Goal: Task Accomplishment & Management: Manage account settings

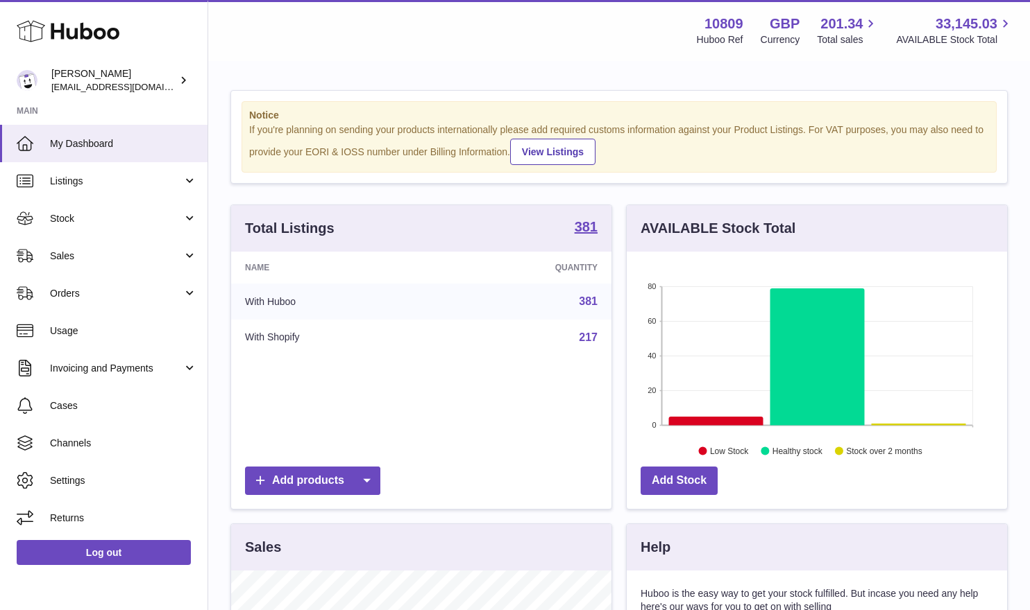
scroll to position [216, 380]
click at [99, 284] on link "Orders" at bounding box center [103, 293] width 207 height 37
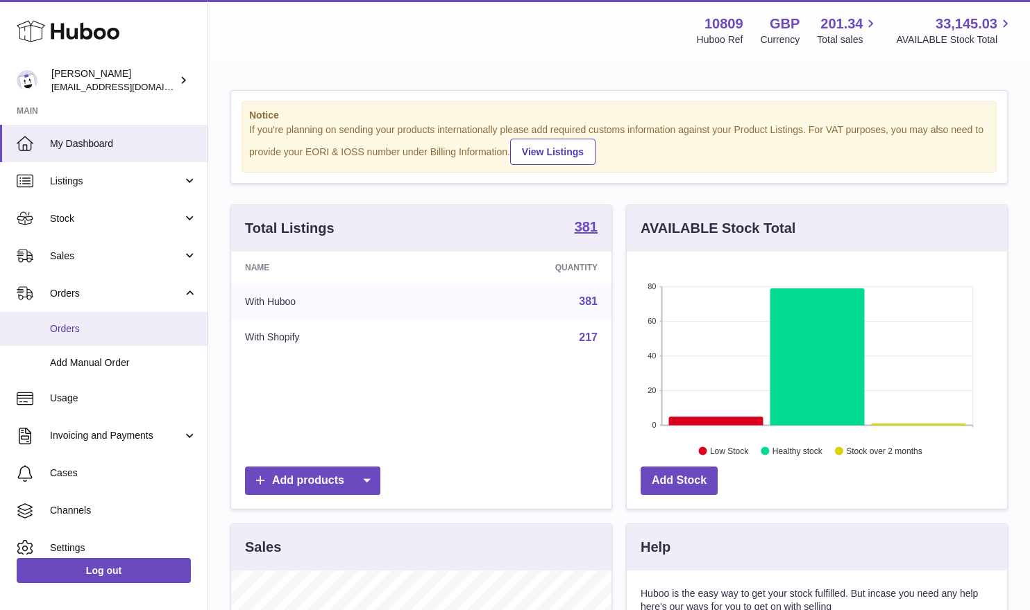
click at [114, 330] on span "Orders" at bounding box center [123, 329] width 147 height 13
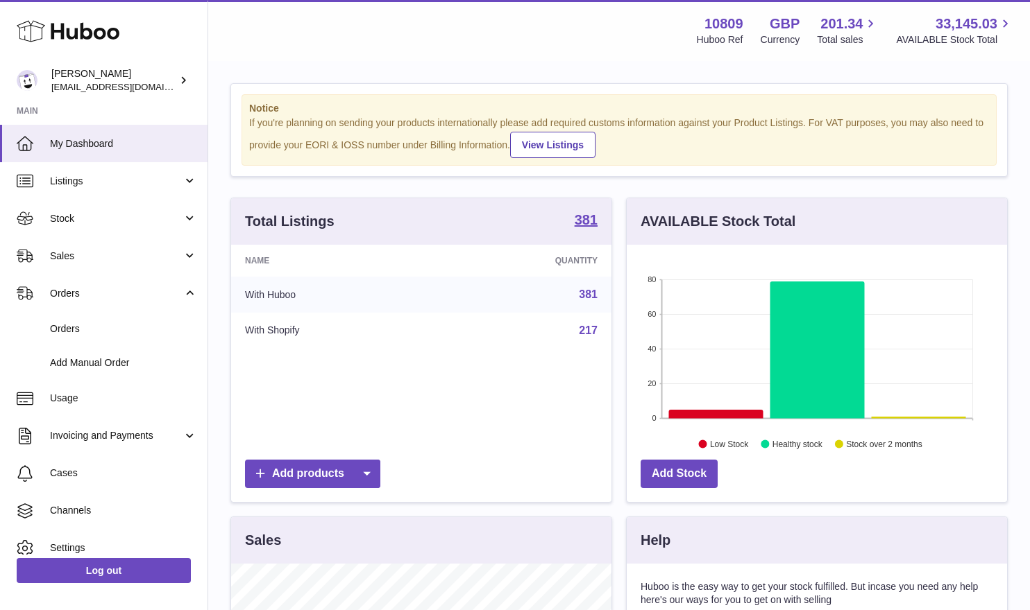
scroll to position [8, 0]
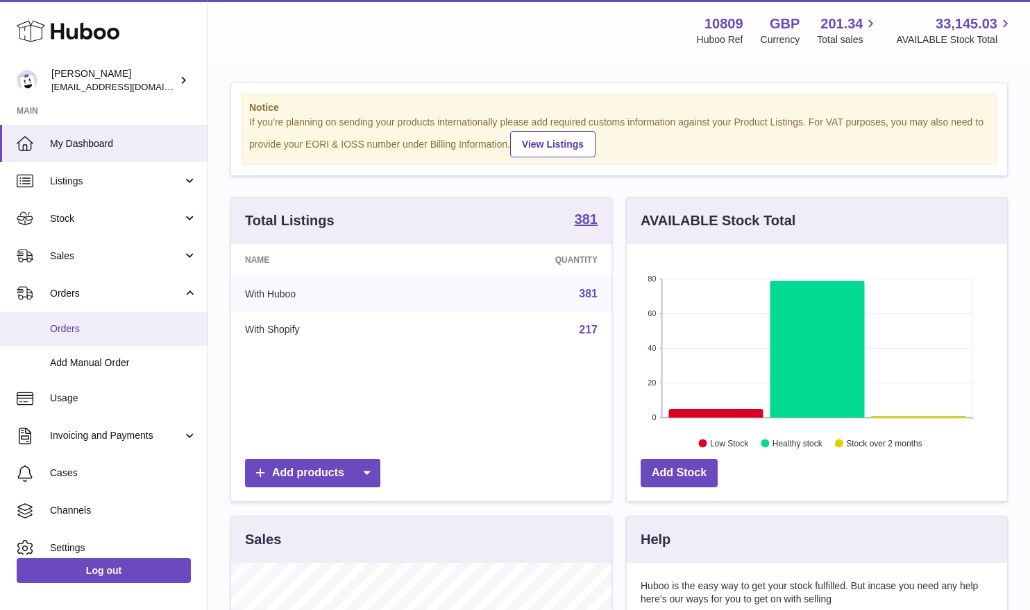
click at [83, 330] on span "Orders" at bounding box center [123, 329] width 147 height 13
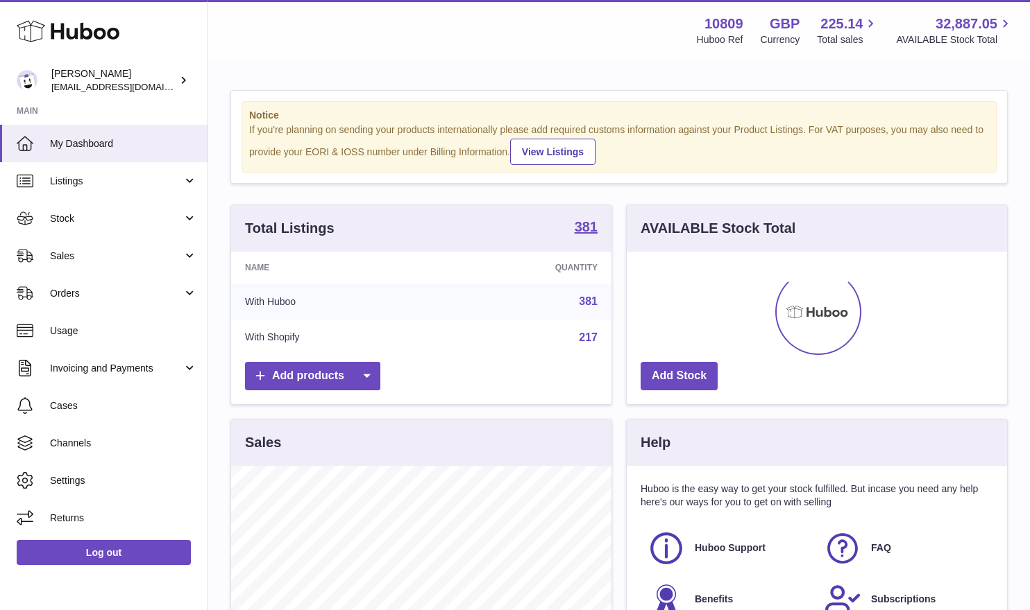
scroll to position [216, 380]
click at [65, 210] on link "Stock" at bounding box center [103, 218] width 207 height 37
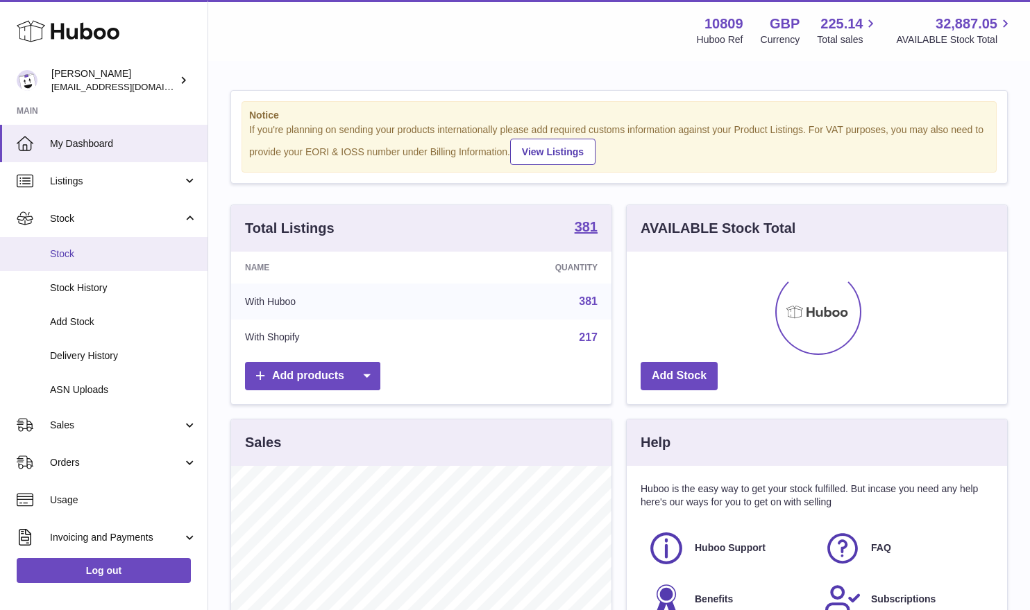
click at [109, 251] on span "Stock" at bounding box center [123, 254] width 147 height 13
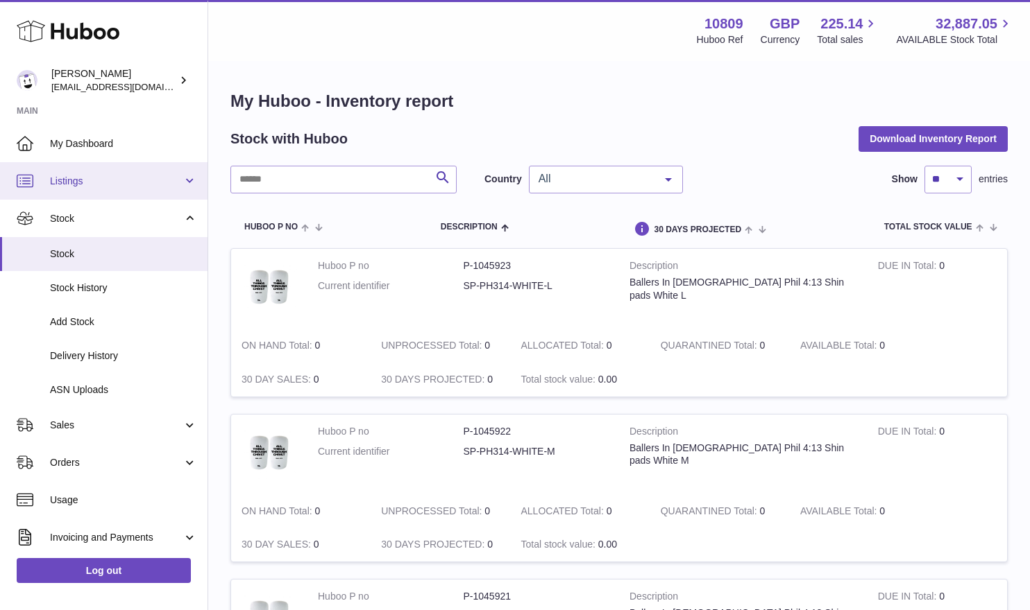
click at [87, 182] on span "Listings" at bounding box center [116, 181] width 133 height 13
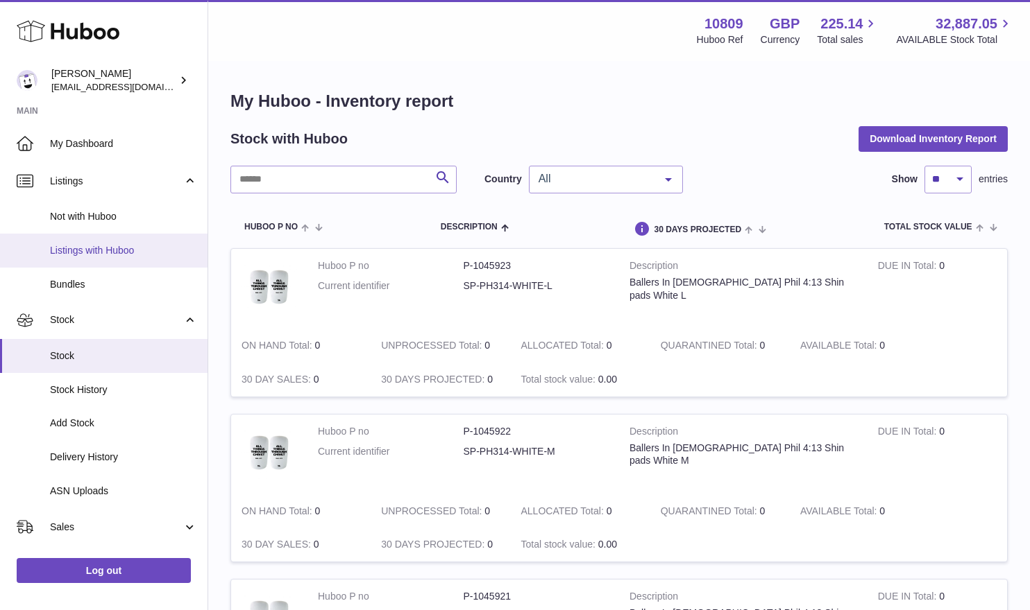
click at [106, 250] on span "Listings with Huboo" at bounding box center [123, 250] width 147 height 13
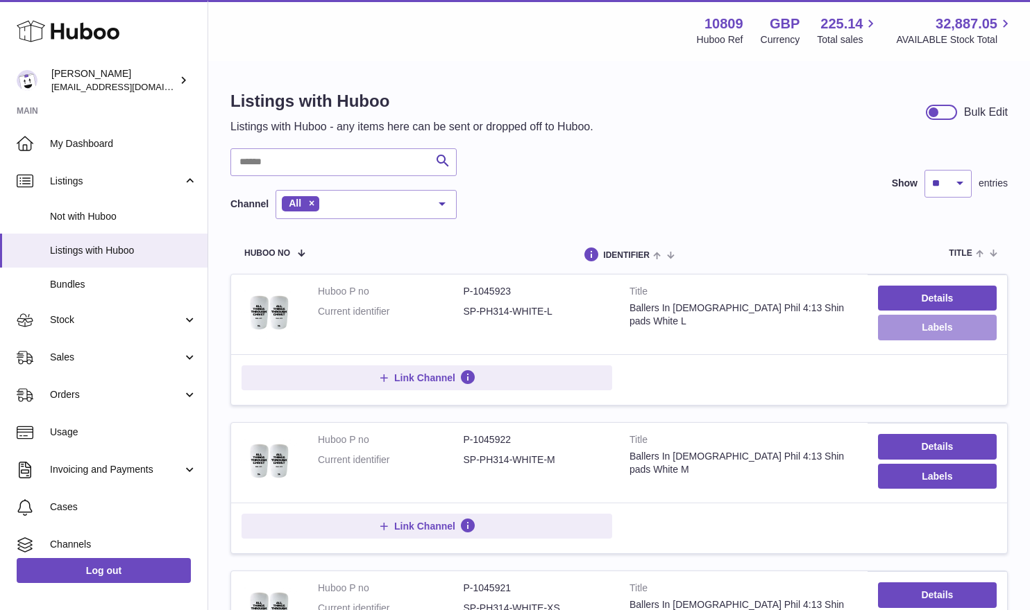
click at [910, 329] on button "Labels" at bounding box center [937, 327] width 119 height 25
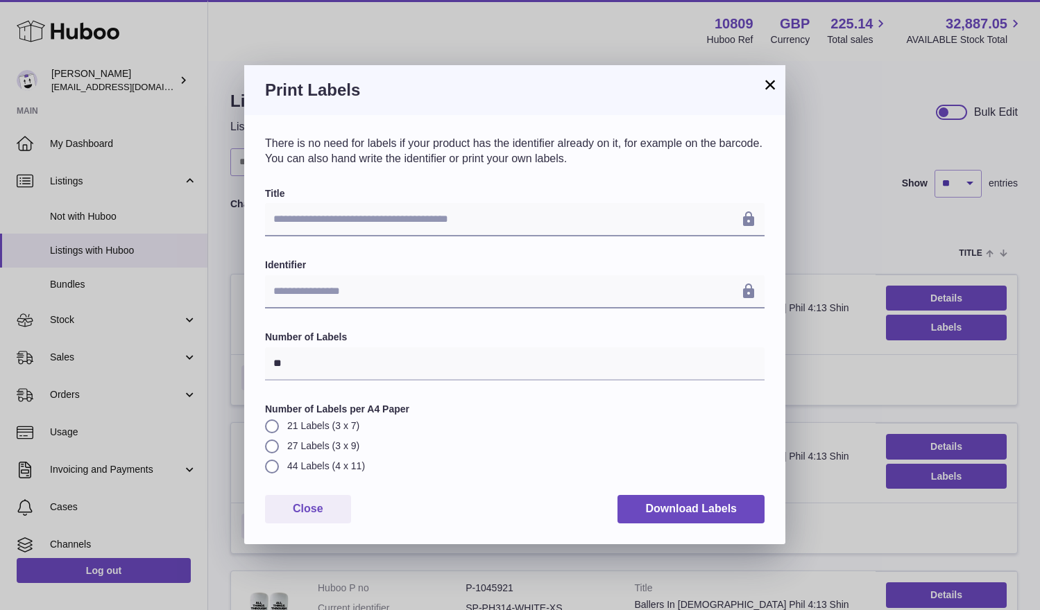
click at [769, 87] on button "×" at bounding box center [770, 84] width 17 height 17
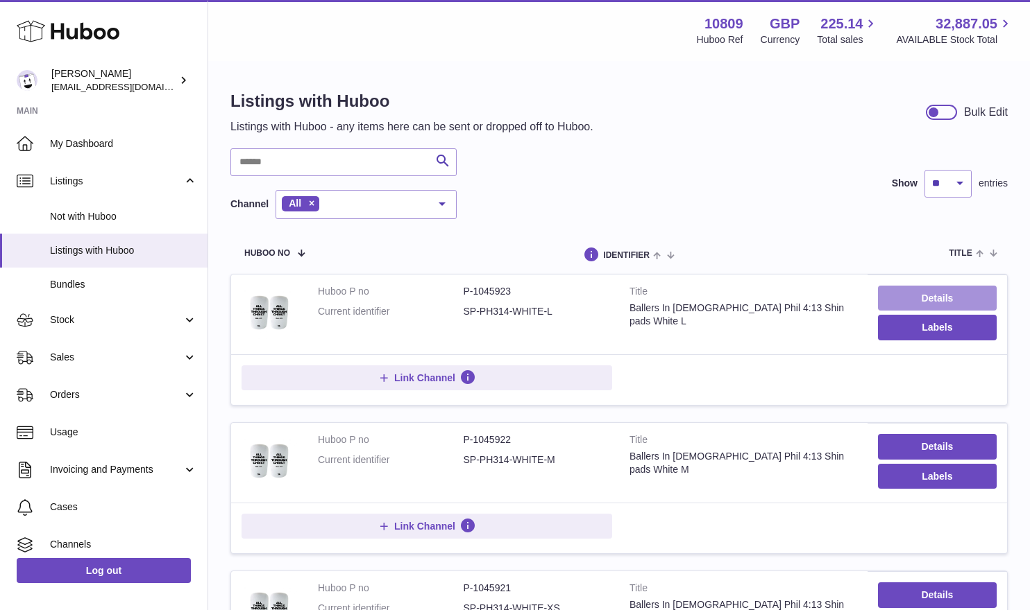
click at [943, 305] on link "Details" at bounding box center [937, 298] width 119 height 25
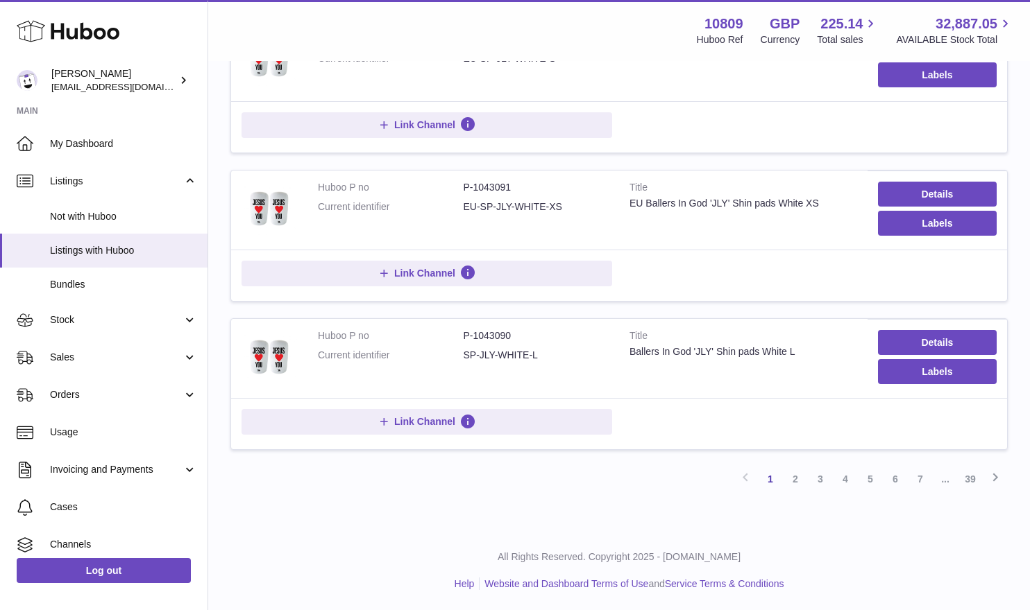
scroll to position [1290, 0]
click at [794, 475] on link "2" at bounding box center [795, 478] width 25 height 25
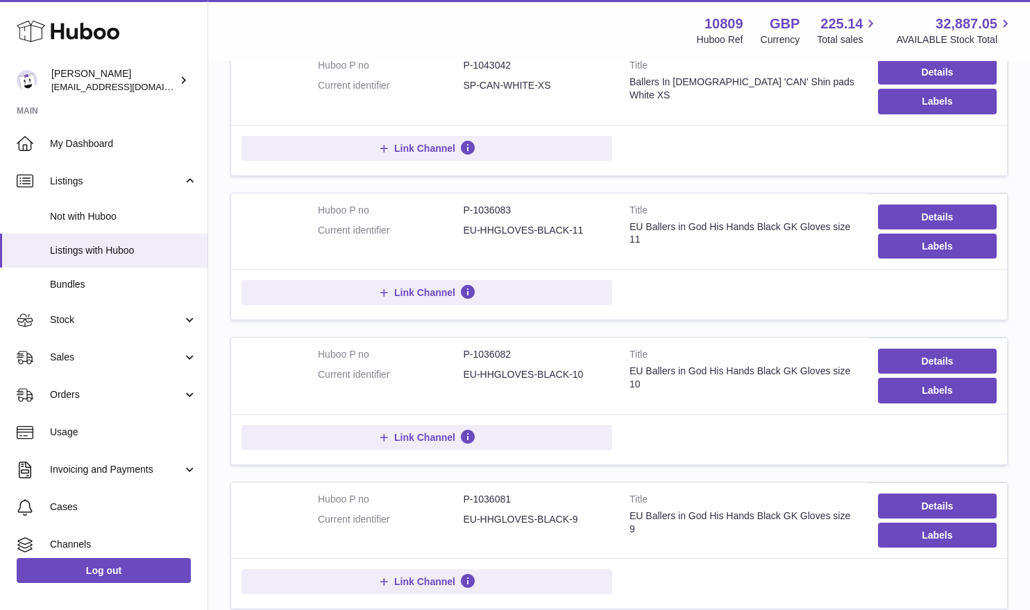
scroll to position [1294, 0]
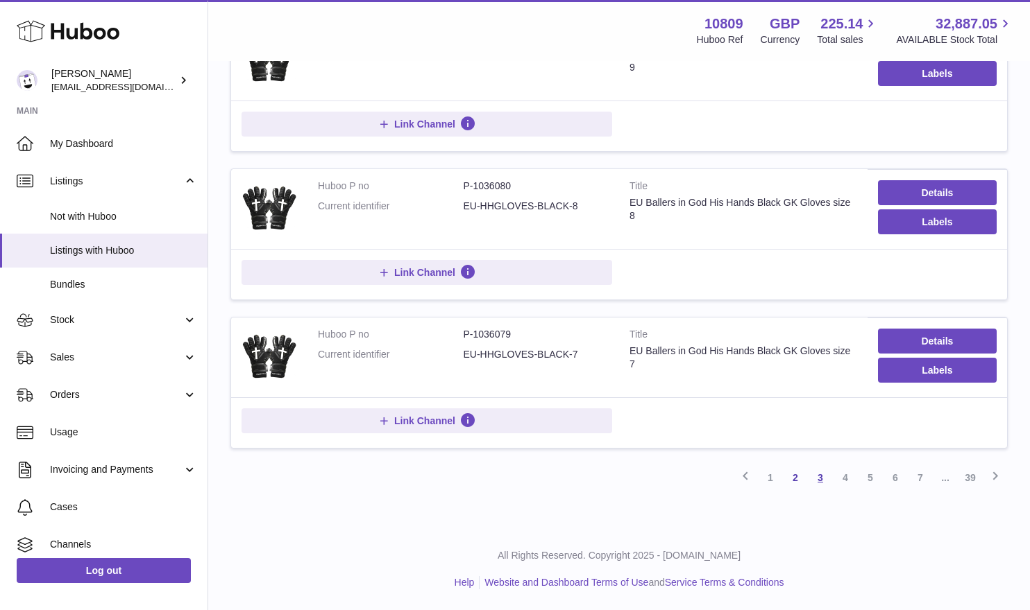
click at [819, 481] on link "3" at bounding box center [820, 477] width 25 height 25
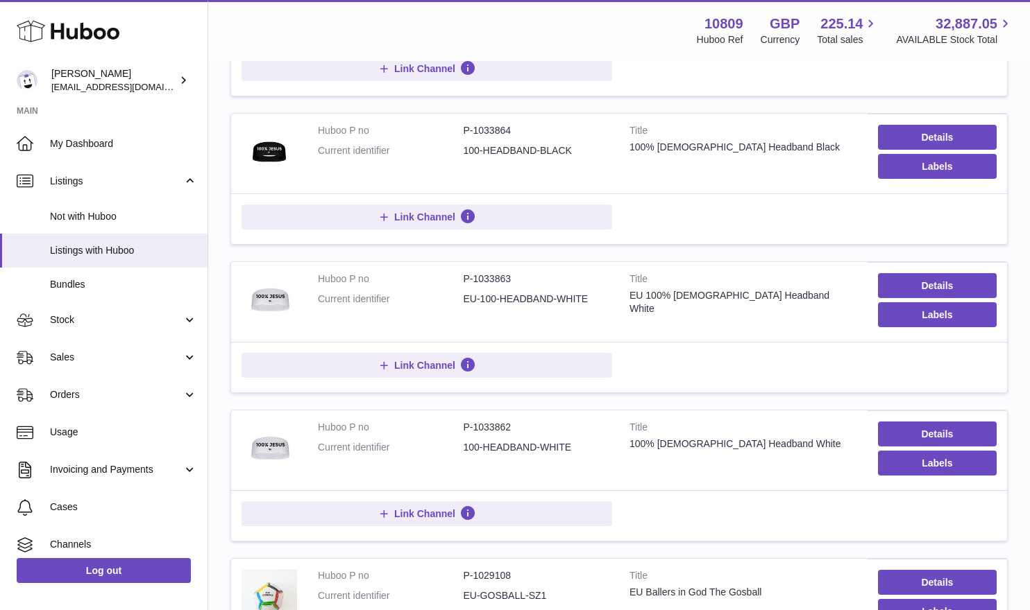
scroll to position [1294, 0]
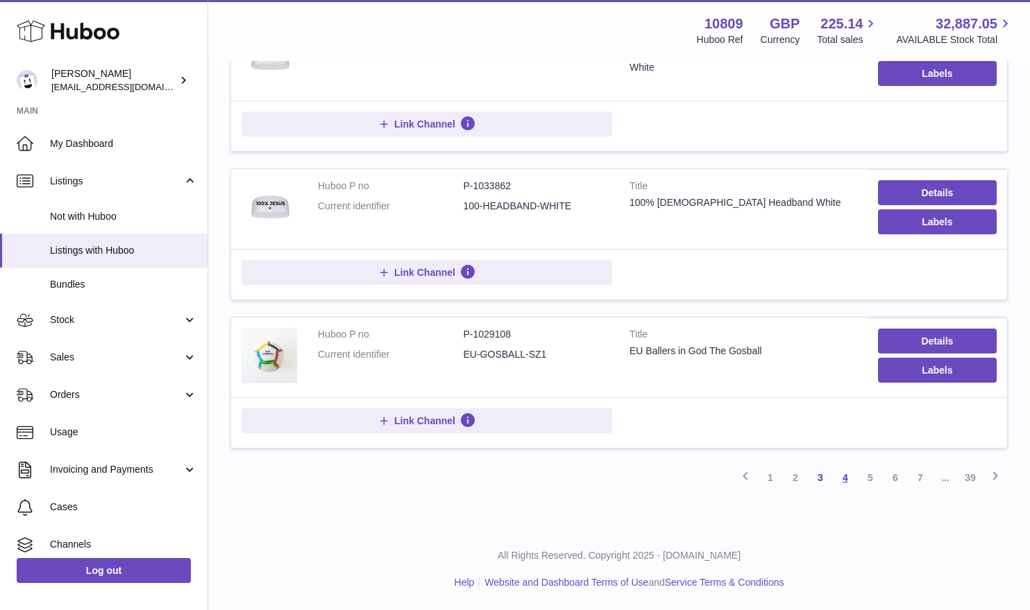
click at [849, 480] on link "4" at bounding box center [844, 477] width 25 height 25
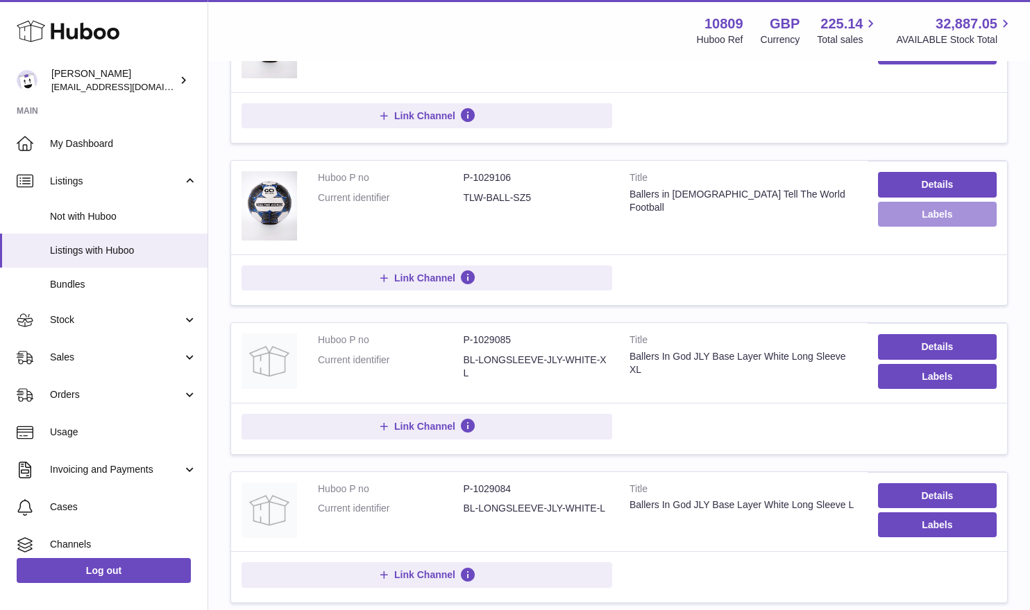
scroll to position [275, 0]
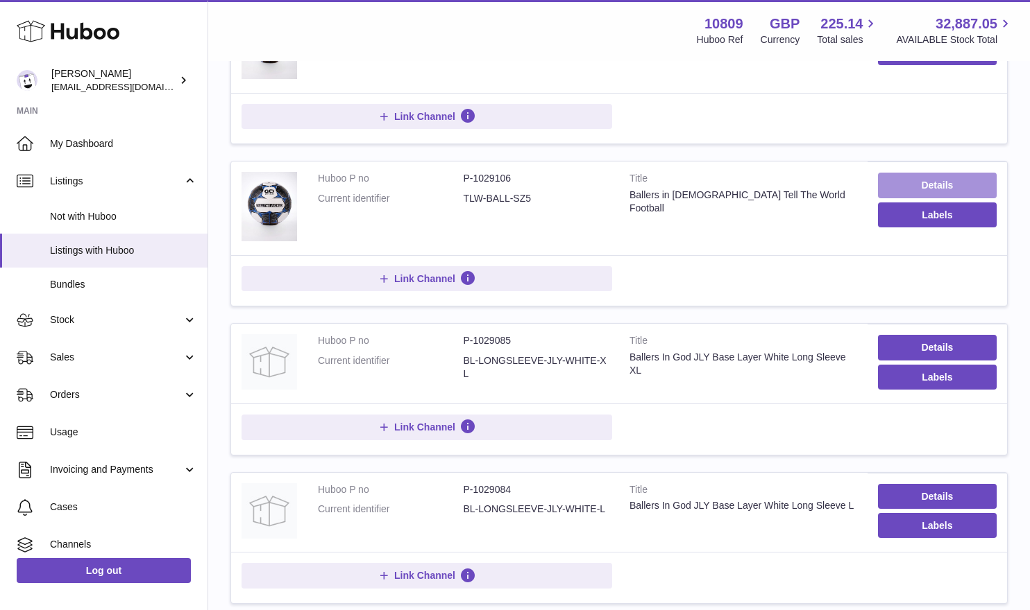
click at [935, 185] on link "Details" at bounding box center [937, 185] width 119 height 25
click at [908, 373] on button "Labels" at bounding box center [937, 377] width 119 height 25
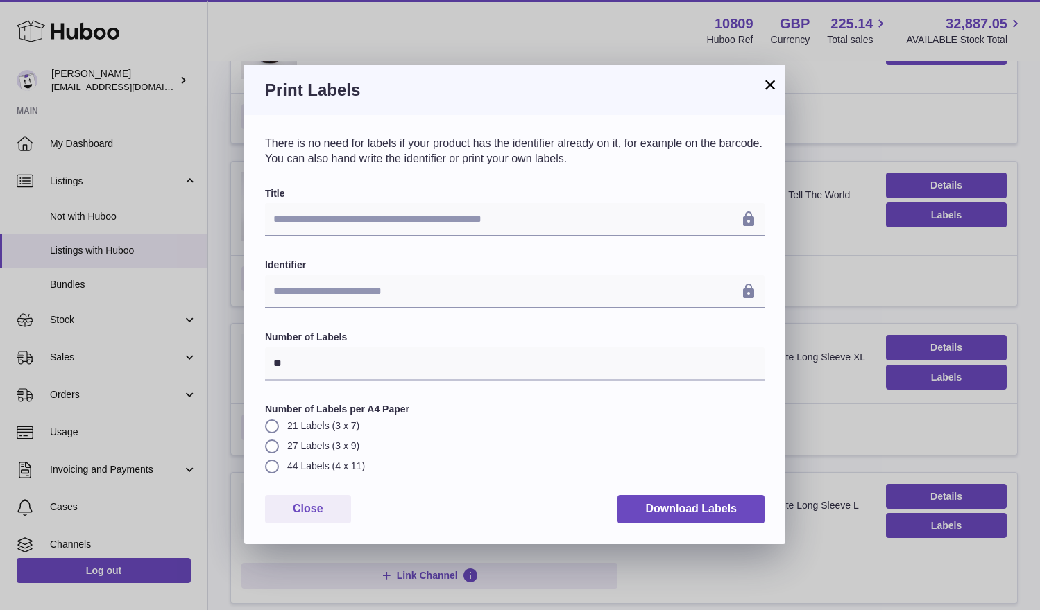
click at [767, 84] on button "×" at bounding box center [770, 84] width 17 height 17
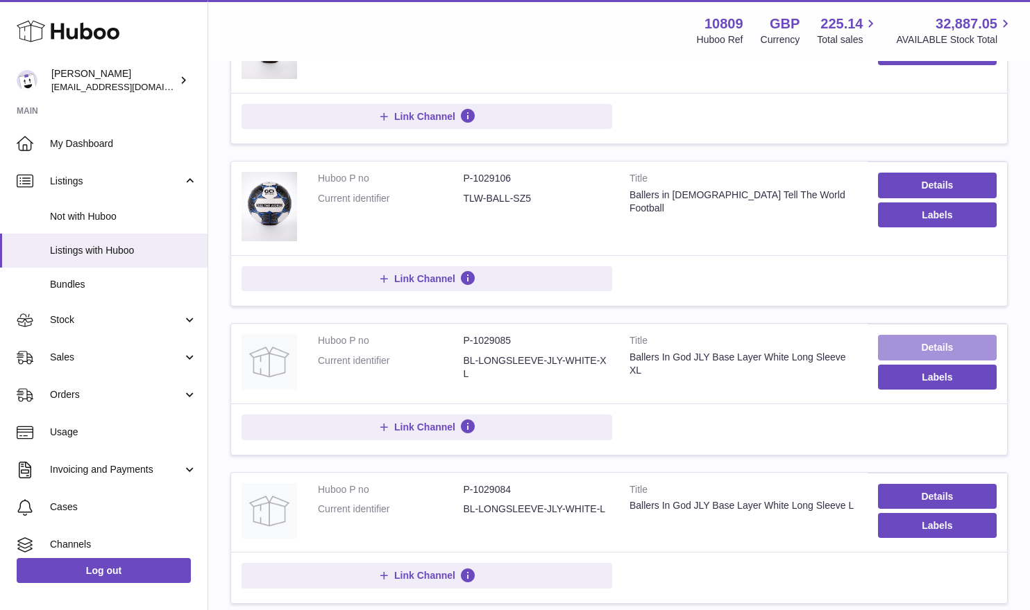
click at [912, 350] on link "Details" at bounding box center [937, 347] width 119 height 25
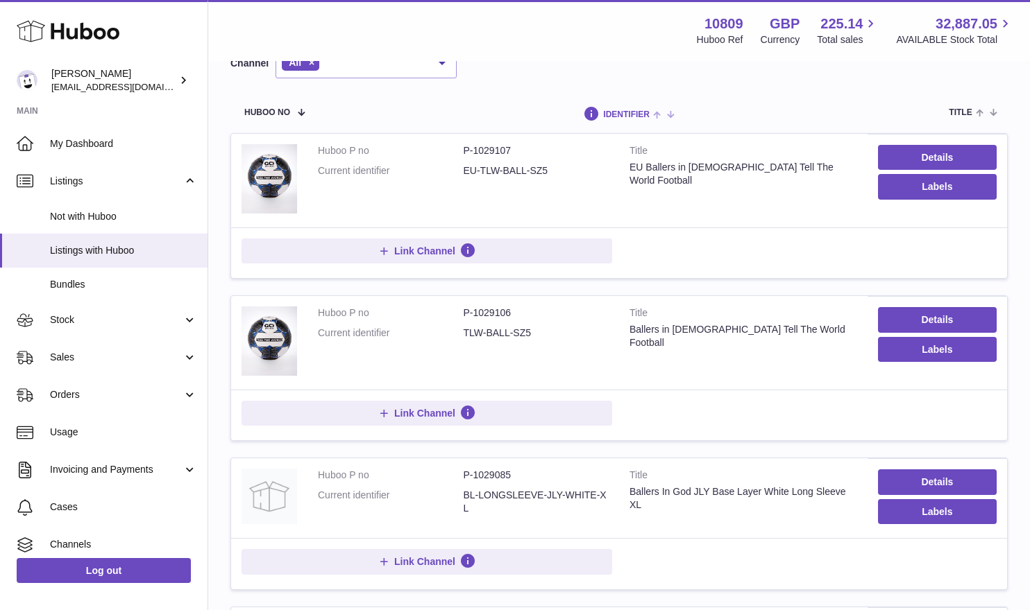
scroll to position [0, 0]
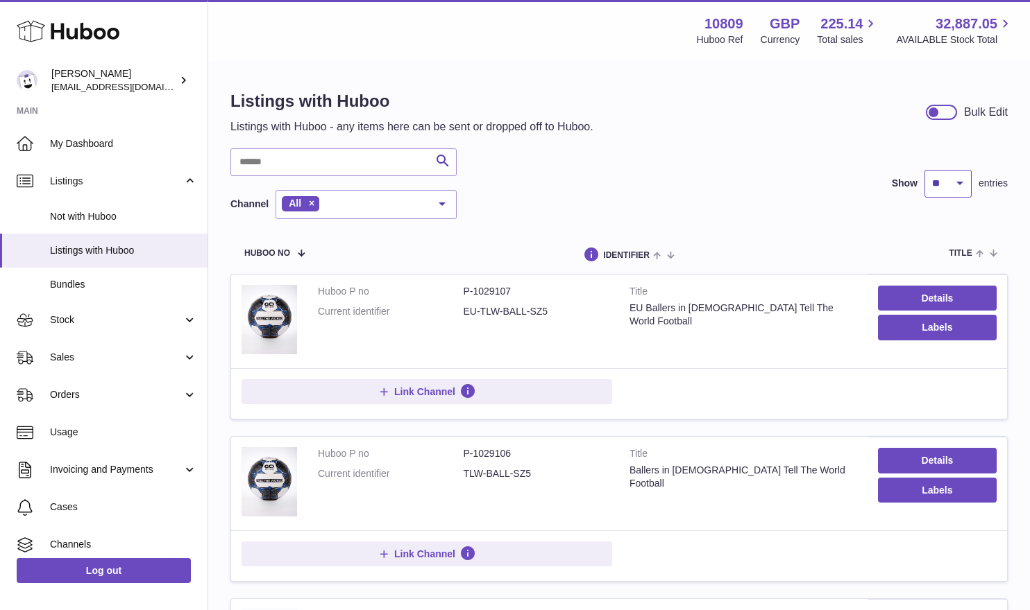
click at [963, 189] on select "** ** ** ***" at bounding box center [947, 184] width 47 height 28
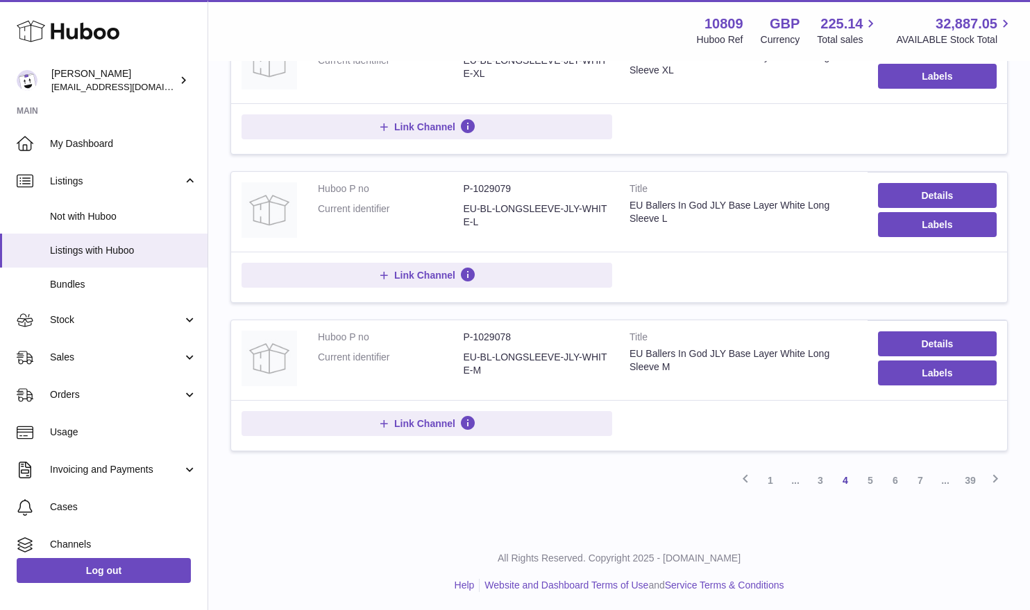
scroll to position [1322, 0]
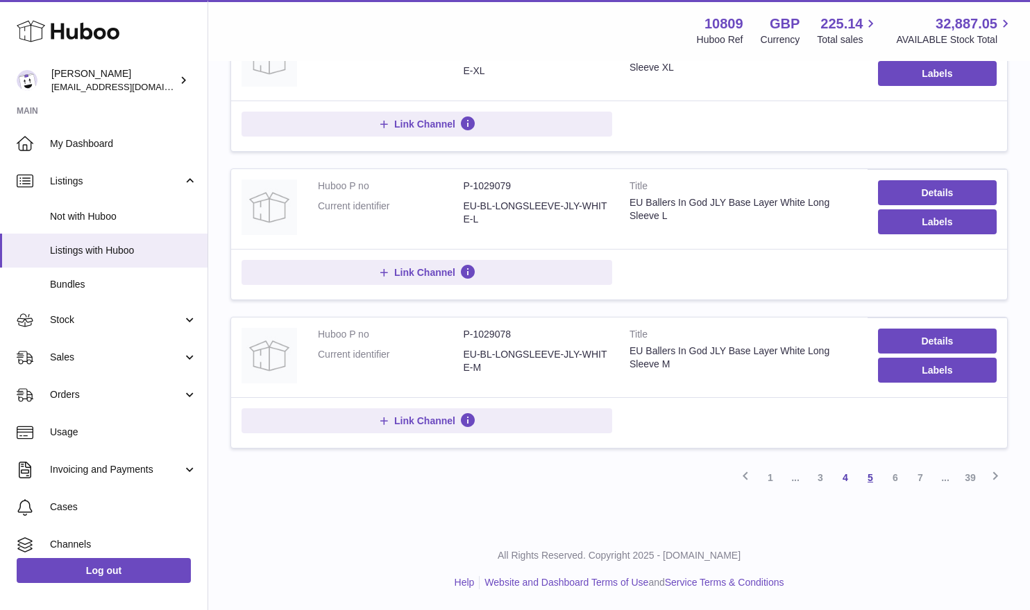
click at [866, 479] on link "5" at bounding box center [869, 477] width 25 height 25
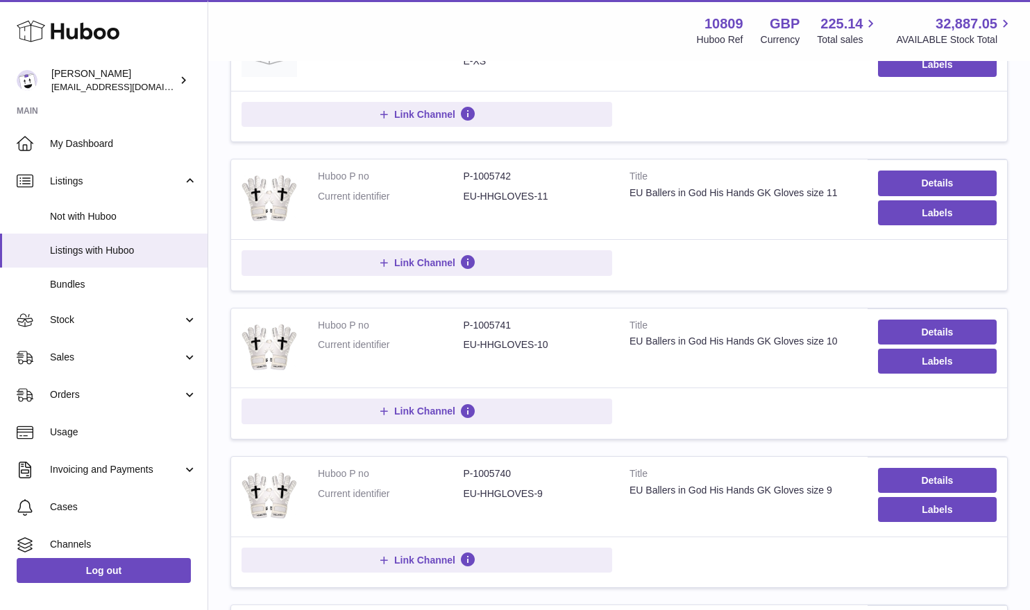
scroll to position [62, 0]
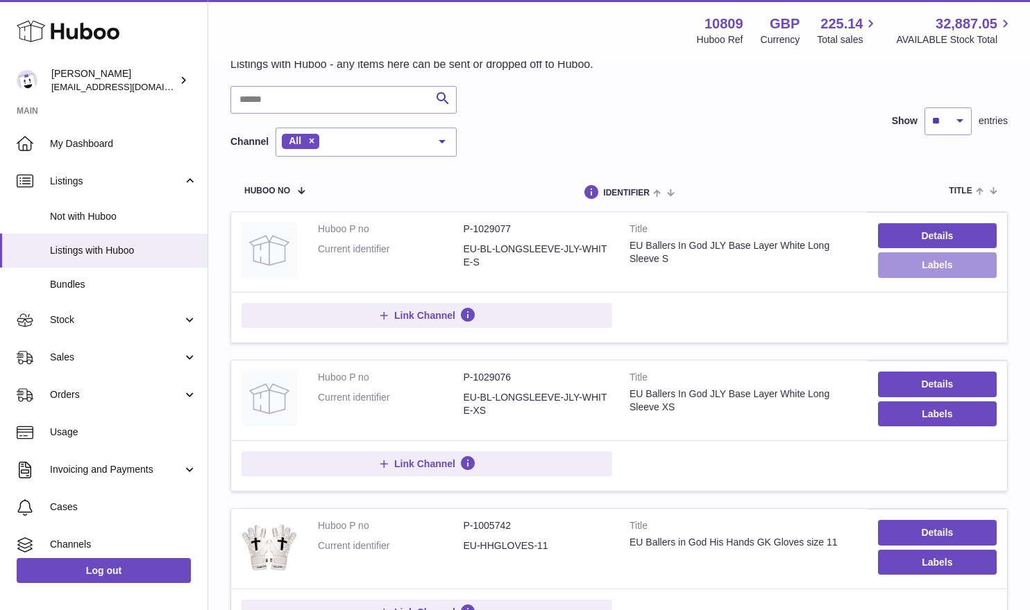
click at [913, 270] on button "Labels" at bounding box center [937, 265] width 119 height 25
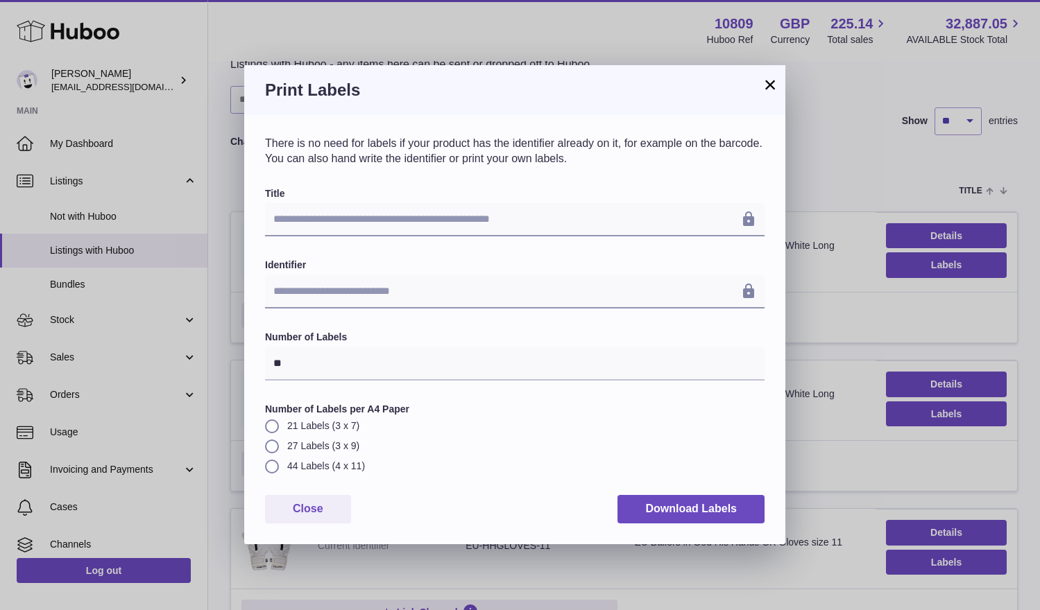
click at [774, 98] on div "Print Labels" at bounding box center [514, 90] width 541 height 50
click at [772, 87] on button "×" at bounding box center [770, 84] width 17 height 17
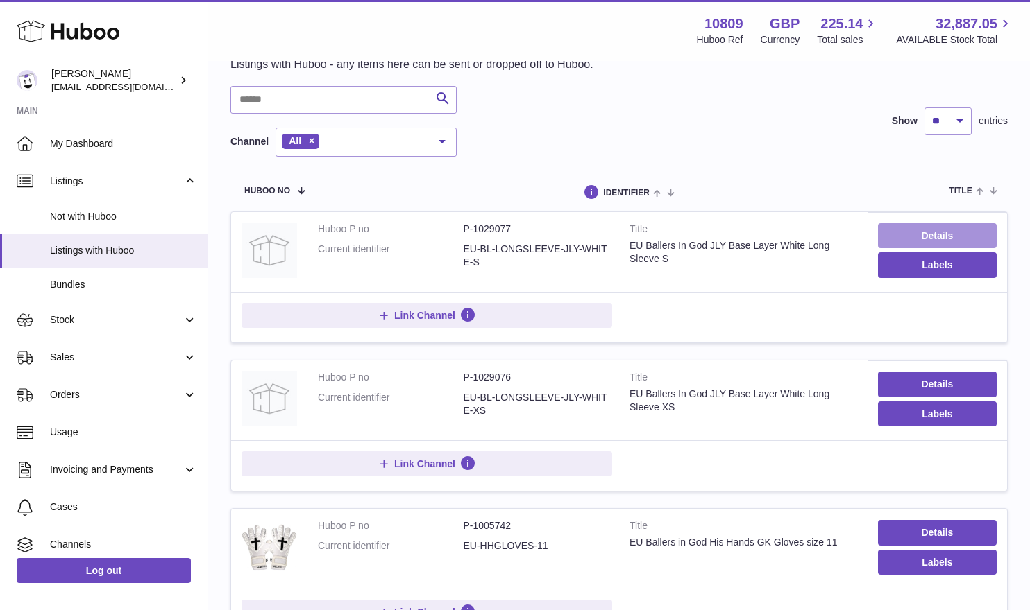
click at [950, 240] on link "Details" at bounding box center [937, 235] width 119 height 25
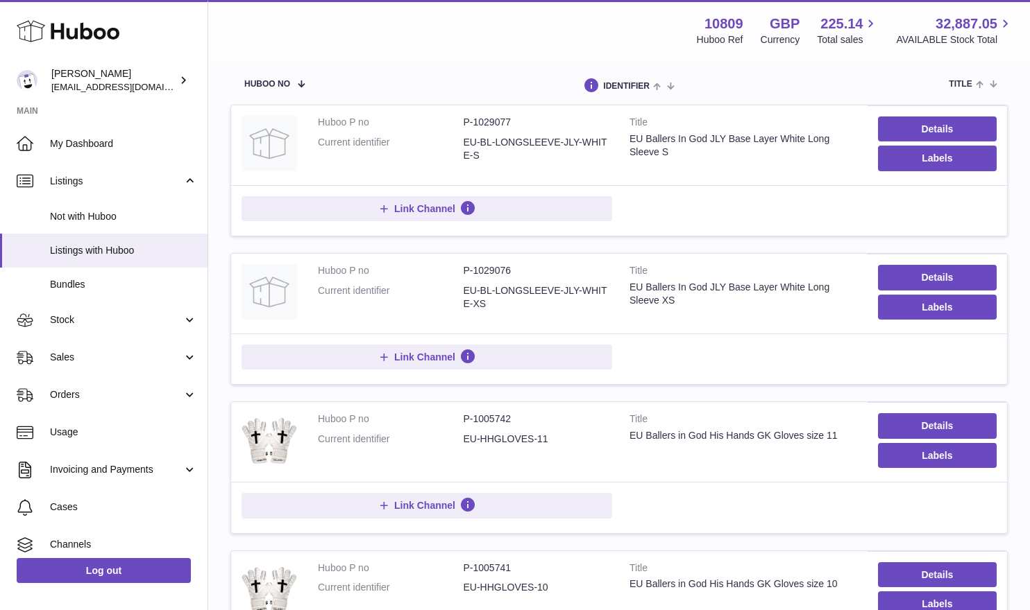
scroll to position [187, 0]
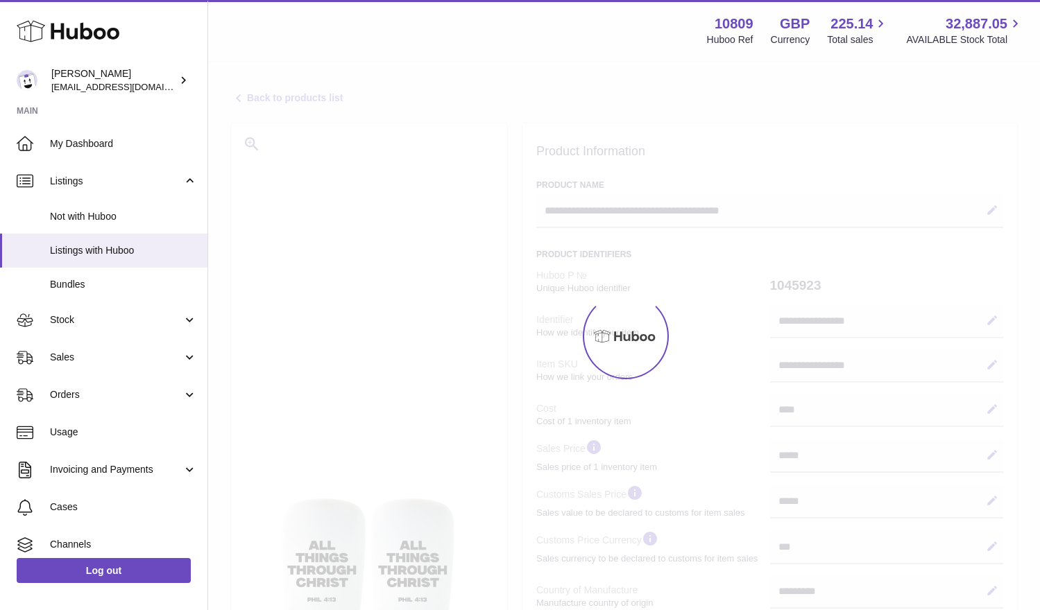
select select "**"
select select "****"
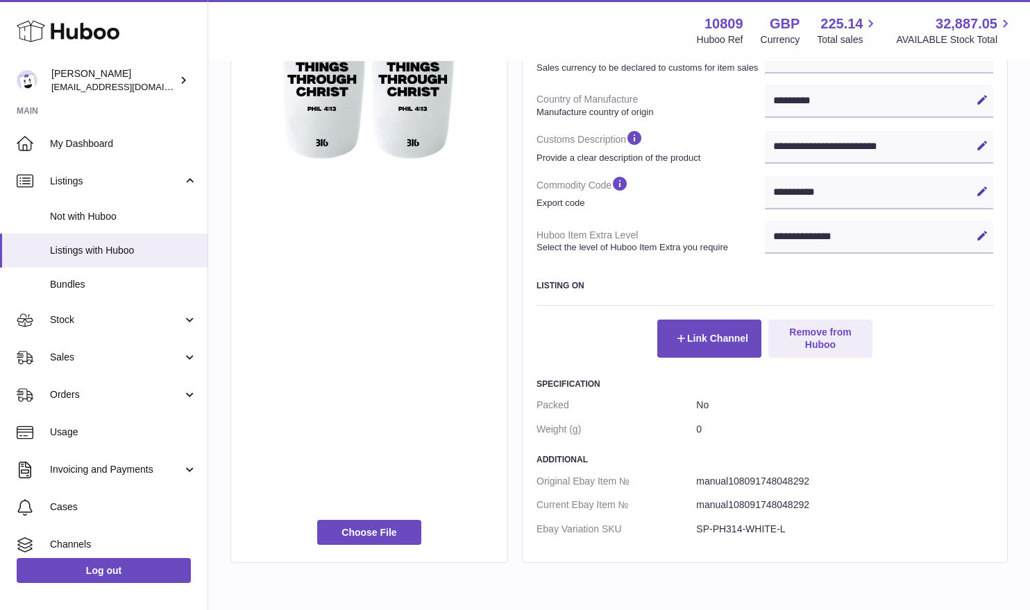
scroll to position [484, 0]
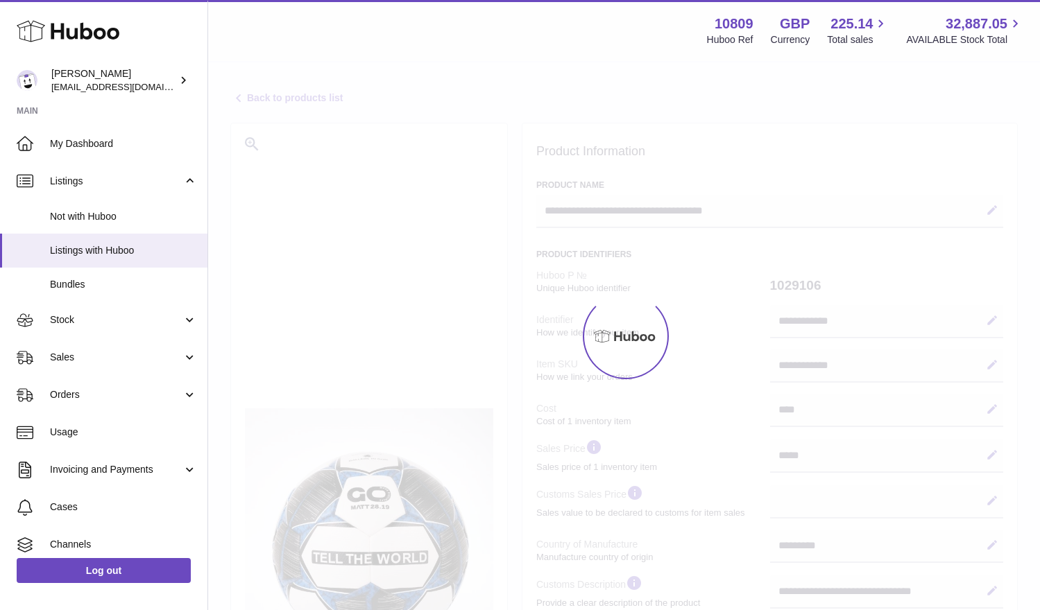
select select "***"
select select "****"
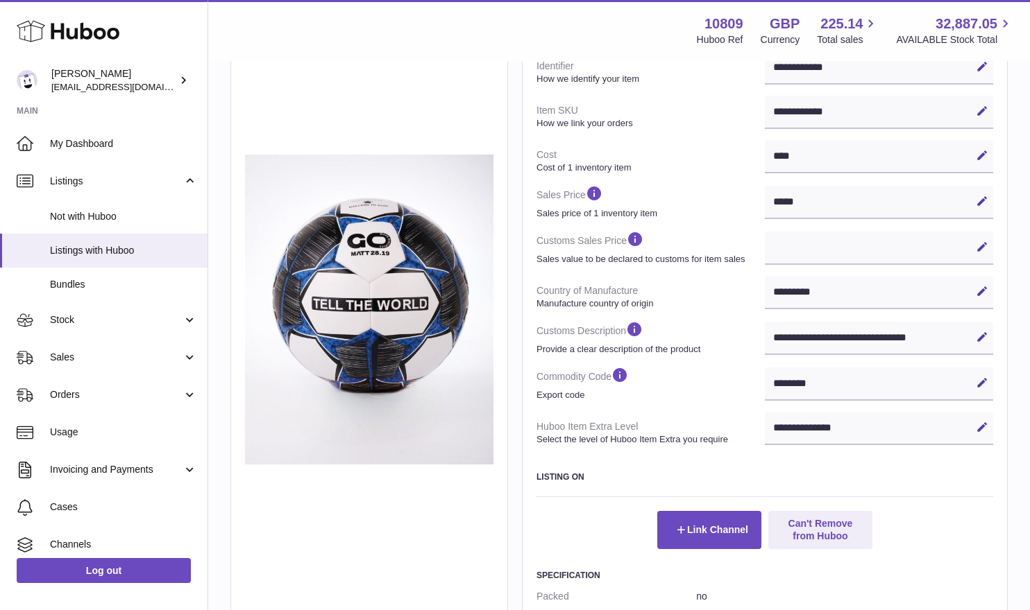
scroll to position [274, 0]
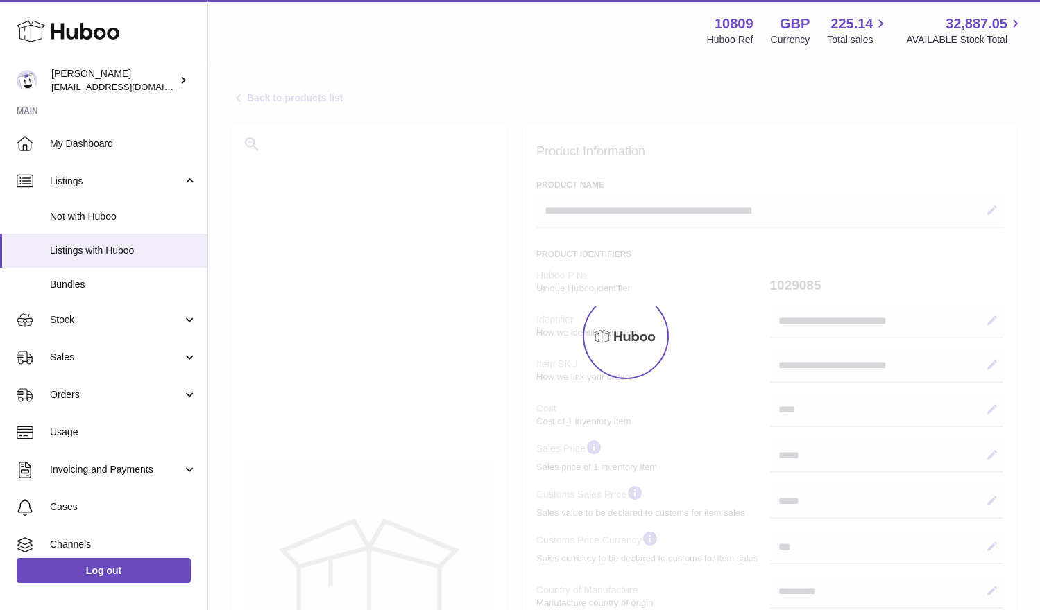
select select "***"
select select "****"
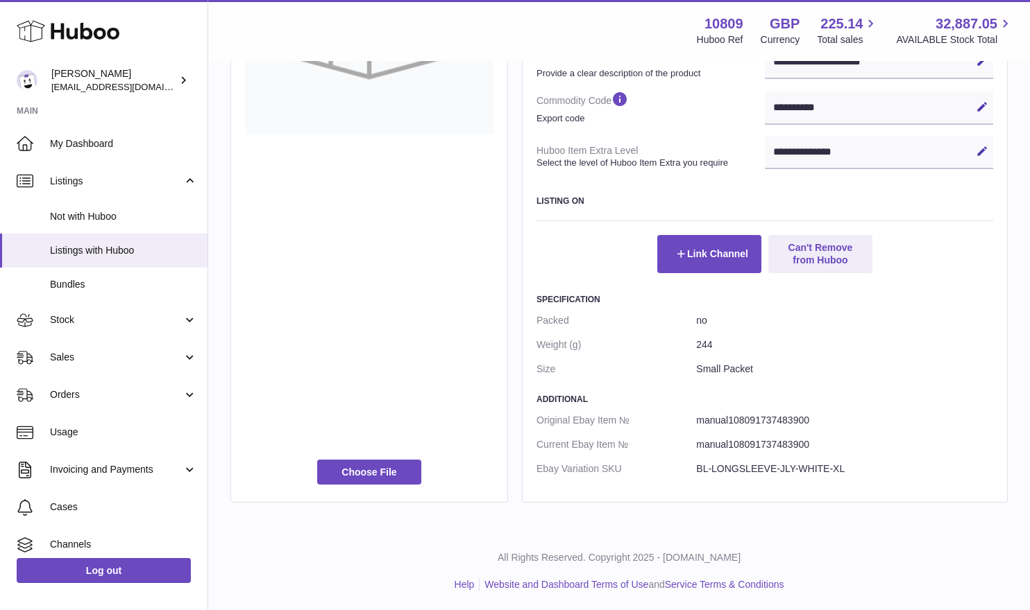
scroll to position [575, 0]
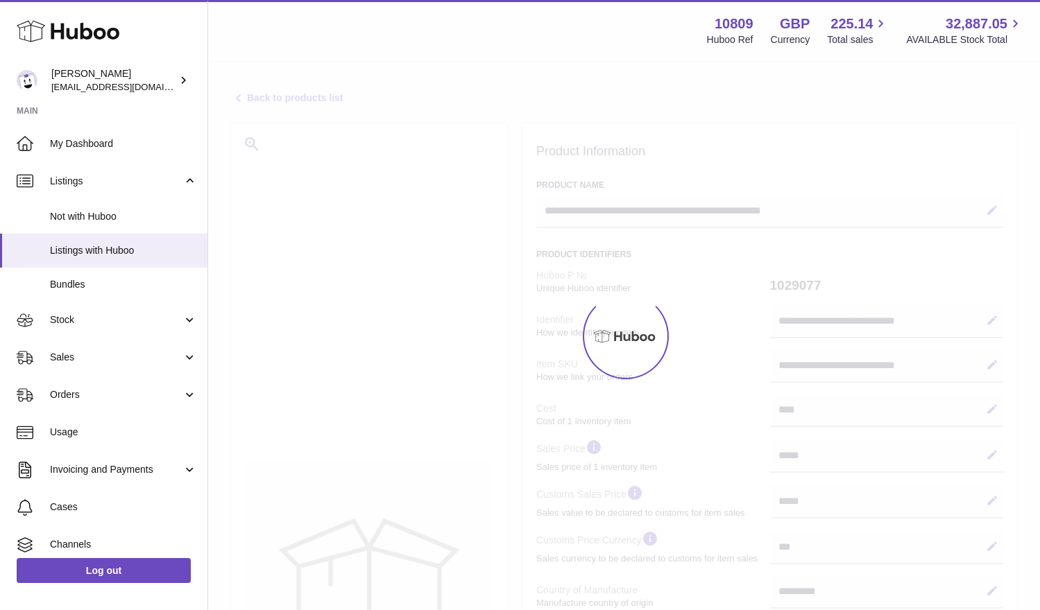
select select "***"
select select "****"
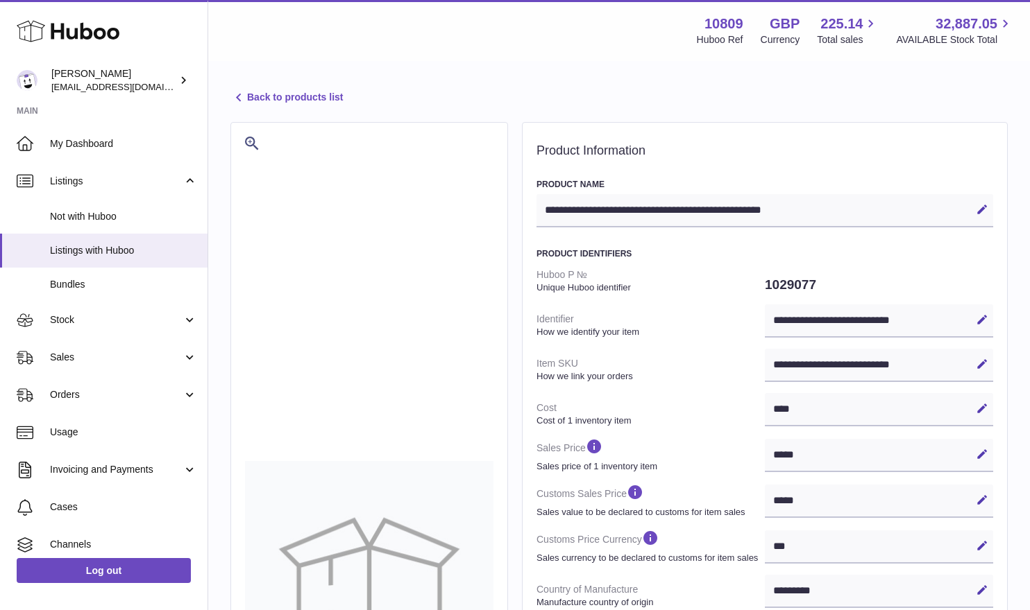
scroll to position [255, 0]
